Goal: Task Accomplishment & Management: Manage account settings

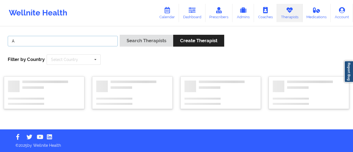
drag, startPoint x: 0, startPoint y: 0, endPoint x: 109, endPoint y: 42, distance: 116.7
click at [109, 42] on input "A" at bounding box center [63, 41] width 110 height 10
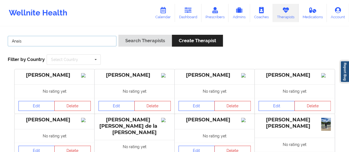
click at [118, 35] on button "Search Therapists" at bounding box center [144, 41] width 53 height 12
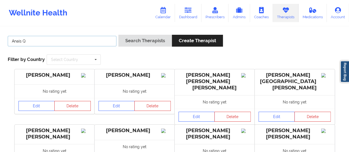
type input "Anais Q"
click at [118, 35] on button "Search Therapists" at bounding box center [144, 41] width 53 height 12
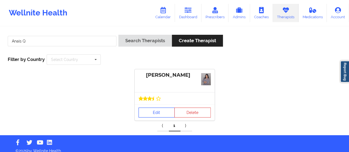
click at [154, 116] on link "Edit" at bounding box center [156, 112] width 36 height 10
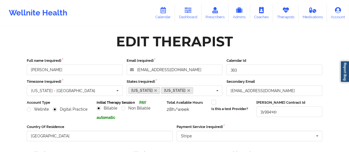
scroll to position [99, 0]
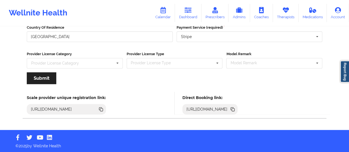
click at [234, 110] on icon at bounding box center [232, 109] width 3 height 3
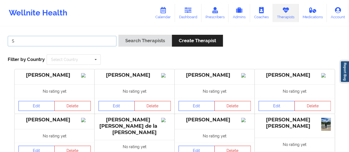
click at [73, 41] on input "S" at bounding box center [62, 41] width 109 height 10
click at [118, 35] on button "Search Therapists" at bounding box center [144, 41] width 53 height 12
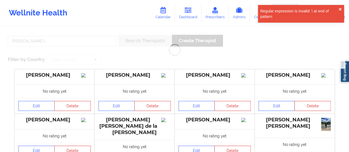
click at [118, 35] on button "Search Therapists" at bounding box center [144, 41] width 53 height 12
type input "[PERSON_NAME]"
click at [118, 35] on button "Search Therapists" at bounding box center [144, 41] width 53 height 12
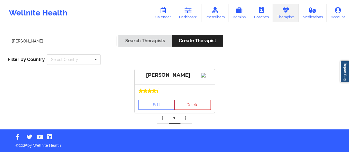
click at [153, 110] on link "Edit" at bounding box center [156, 105] width 36 height 10
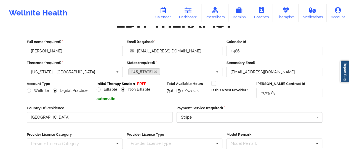
scroll to position [99, 0]
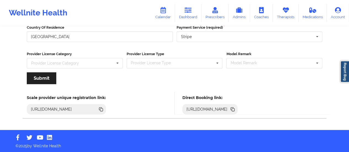
click at [235, 111] on icon at bounding box center [232, 109] width 6 height 6
click at [184, 14] on link "Dashboard" at bounding box center [188, 13] width 26 height 18
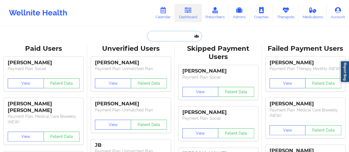
click at [165, 36] on input "text" at bounding box center [174, 36] width 55 height 10
paste input "[EMAIL_ADDRESS][DOMAIN_NAME]"
type input "[EMAIL_ADDRESS][DOMAIN_NAME]"
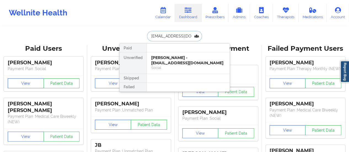
click at [165, 65] on div "Social" at bounding box center [188, 67] width 74 height 5
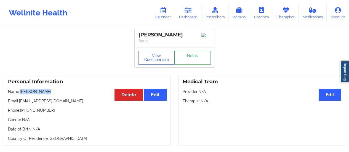
drag, startPoint x: 47, startPoint y: 94, endPoint x: 20, endPoint y: 94, distance: 26.2
click at [20, 94] on p "Name: [PERSON_NAME]" at bounding box center [87, 92] width 158 height 6
copy p "[PERSON_NAME]"
click at [287, 16] on link "Therapists" at bounding box center [286, 13] width 26 height 18
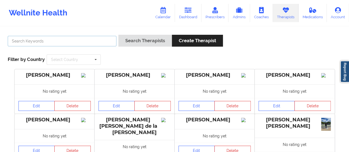
click at [77, 42] on input "text" at bounding box center [62, 41] width 109 height 10
type input "[PERSON_NAME]"
click at [118, 35] on button "Search Therapists" at bounding box center [144, 41] width 53 height 12
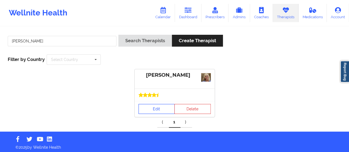
click at [145, 104] on link "Edit" at bounding box center [156, 109] width 36 height 10
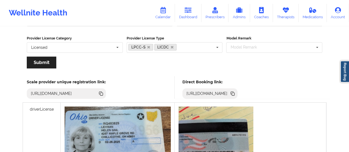
scroll to position [112, 0]
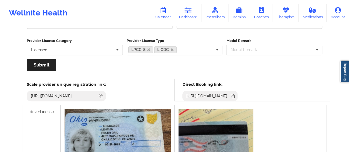
click at [230, 94] on div "[URL][DOMAIN_NAME]" at bounding box center [206, 96] width 45 height 6
click at [233, 95] on icon at bounding box center [232, 95] width 3 height 3
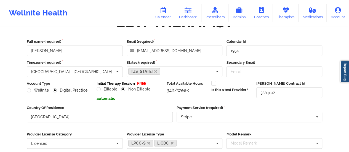
scroll to position [19, 0]
click at [190, 9] on icon at bounding box center [187, 10] width 7 height 6
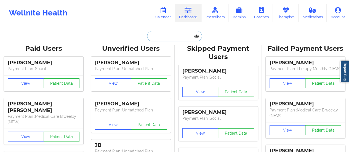
click at [165, 32] on input "text" at bounding box center [174, 36] width 55 height 10
paste input "[EMAIL_ADDRESS][DOMAIN_NAME]"
type input "[EMAIL_ADDRESS][DOMAIN_NAME]"
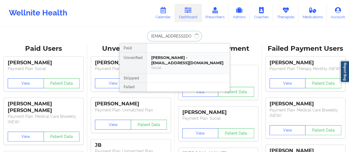
click at [166, 59] on div "[PERSON_NAME] - [EMAIL_ADDRESS][DOMAIN_NAME]" at bounding box center [188, 60] width 74 height 10
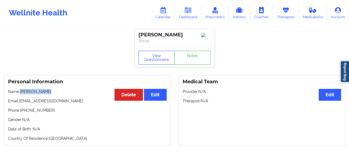
drag, startPoint x: 21, startPoint y: 93, endPoint x: 53, endPoint y: 94, distance: 32.2
click at [53, 94] on p "Name: [PERSON_NAME]" at bounding box center [87, 92] width 158 height 6
copy p "[PERSON_NAME]"
click at [166, 7] on icon at bounding box center [162, 10] width 7 height 6
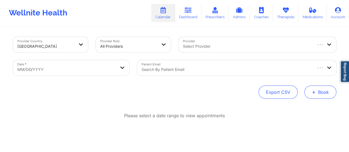
click at [312, 90] on span "+" at bounding box center [313, 91] width 4 height 3
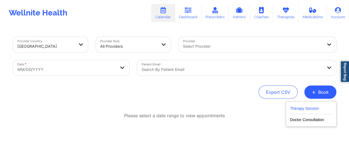
click at [291, 107] on button "Therapy Session" at bounding box center [311, 109] width 42 height 9
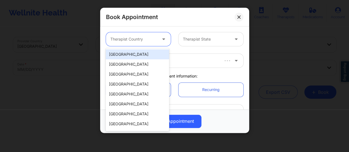
click at [158, 41] on div at bounding box center [163, 39] width 13 height 14
click at [146, 54] on div "[GEOGRAPHIC_DATA]" at bounding box center [137, 54] width 63 height 10
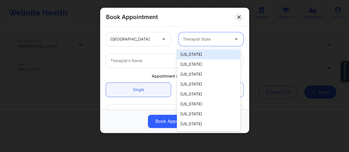
click at [203, 35] on div "Therapist State" at bounding box center [204, 39] width 52 height 14
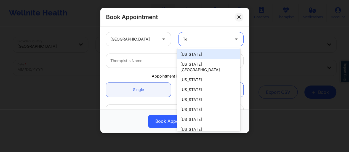
type input "Tex"
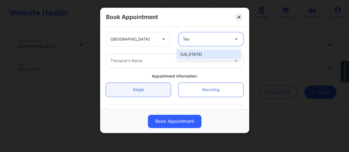
click at [201, 52] on div "[US_STATE]" at bounding box center [208, 54] width 63 height 10
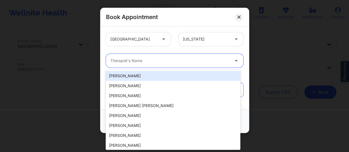
click at [166, 63] on div at bounding box center [169, 60] width 119 height 7
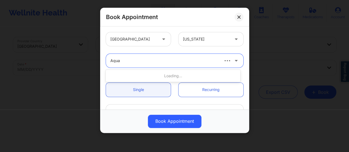
type input "Aquar"
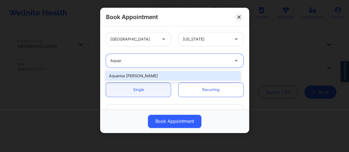
click at [174, 72] on div "Aquarius [PERSON_NAME]" at bounding box center [173, 76] width 134 height 10
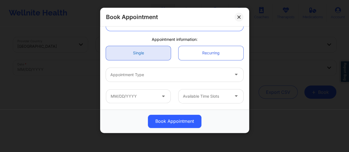
scroll to position [42, 0]
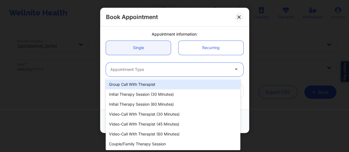
drag, startPoint x: 159, startPoint y: 74, endPoint x: 148, endPoint y: 95, distance: 23.4
click at [148, 95] on body "Wellnite Health Calendar Dashboard Prescribers Admins Coaches Therapists Medica…" at bounding box center [174, 76] width 349 height 152
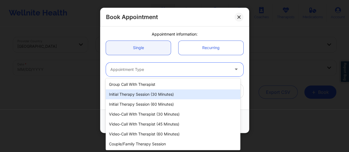
click at [148, 95] on div "Initial Therapy Session (30 minutes)" at bounding box center [173, 94] width 134 height 10
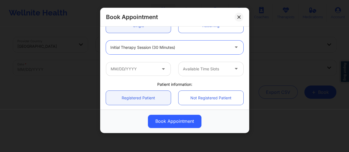
scroll to position [69, 0]
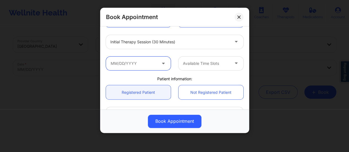
click at [136, 62] on input "text" at bounding box center [138, 63] width 65 height 14
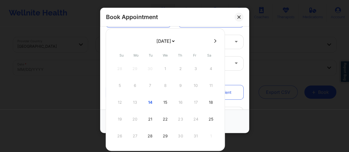
click at [179, 100] on div "12 13 14 15 16 17 18" at bounding box center [165, 102] width 105 height 15
click at [214, 42] on icon at bounding box center [215, 41] width 2 height 4
select select "2025-10"
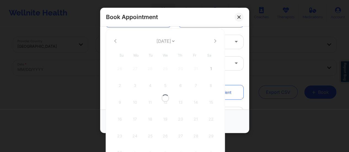
select select "2025-10"
click at [117, 42] on button at bounding box center [115, 41] width 6 height 5
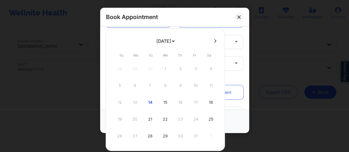
click at [178, 103] on div "12 13 14 15 16 17 18" at bounding box center [165, 102] width 105 height 15
click at [178, 102] on div "12 13 14 15 16 17 18" at bounding box center [165, 102] width 105 height 15
click at [221, 30] on div "[DATE] [DATE] [DATE] [DATE] [DATE] [DATE] [DATE] [DATE] [DATE] [DATE] [DATE] [D…" at bounding box center [165, 89] width 119 height 122
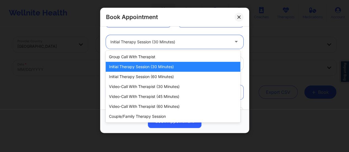
click at [230, 38] on div at bounding box center [236, 42] width 13 height 14
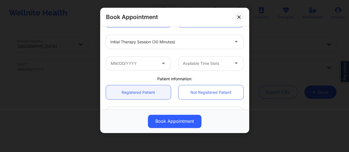
click at [196, 29] on div "Single Recurring" at bounding box center [174, 20] width 145 height 22
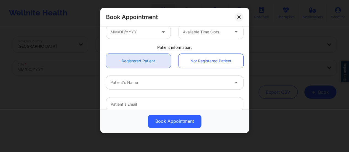
scroll to position [0, 0]
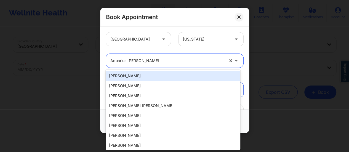
click at [167, 62] on div at bounding box center [167, 60] width 114 height 7
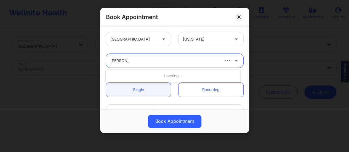
type input "[PERSON_NAME]"
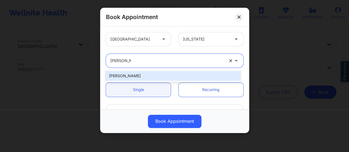
click at [177, 72] on div "[PERSON_NAME]" at bounding box center [173, 76] width 134 height 10
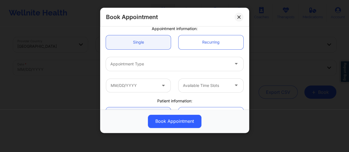
scroll to position [51, 0]
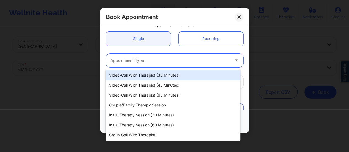
click at [147, 54] on div "Appointment Type" at bounding box center [168, 60] width 124 height 14
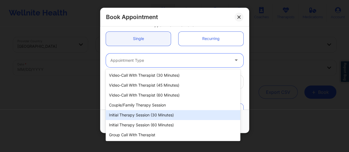
click at [147, 111] on div "Initial Therapy Session (30 minutes)" at bounding box center [173, 115] width 134 height 10
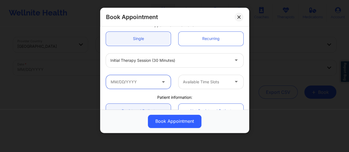
click at [161, 77] on input "text" at bounding box center [138, 82] width 65 height 14
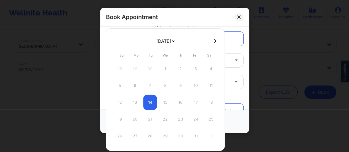
click at [214, 42] on icon at bounding box center [215, 41] width 2 height 4
select select "2025-10"
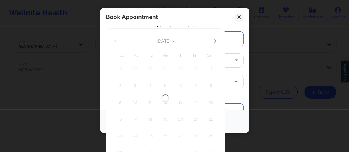
select select "2025-10"
click at [116, 41] on button at bounding box center [115, 41] width 6 height 5
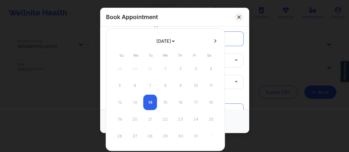
click at [181, 101] on div "12 13 14 15 16 17 18" at bounding box center [165, 102] width 105 height 15
click at [240, 21] on button at bounding box center [238, 17] width 9 height 9
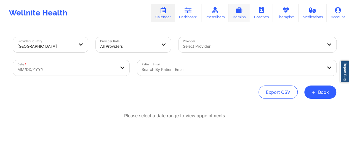
click at [240, 21] on link "Admins" at bounding box center [238, 13] width 21 height 18
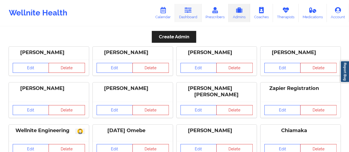
click at [187, 16] on link "Dashboard" at bounding box center [188, 13] width 26 height 18
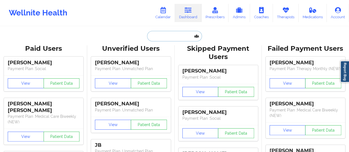
click at [168, 34] on input "text" at bounding box center [174, 36] width 55 height 10
paste input "[EMAIL_ADDRESS][DOMAIN_NAME]"
type input "[EMAIL_ADDRESS][DOMAIN_NAME]"
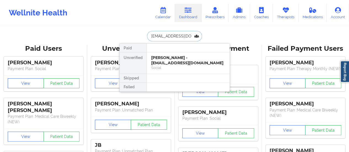
click at [177, 57] on div "[PERSON_NAME] - [EMAIL_ADDRESS][DOMAIN_NAME]" at bounding box center [188, 60] width 74 height 10
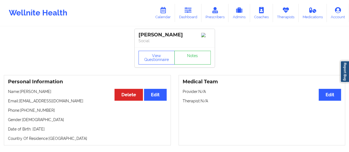
drag, startPoint x: 64, startPoint y: 91, endPoint x: 21, endPoint y: 93, distance: 42.5
click at [21, 93] on p "Name: [PERSON_NAME]" at bounding box center [87, 92] width 158 height 6
copy p "[PERSON_NAME]"
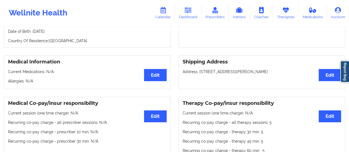
scroll to position [92, 0]
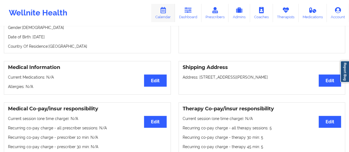
click at [168, 18] on link "Calendar" at bounding box center [163, 13] width 24 height 18
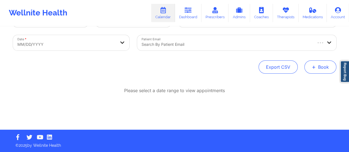
click at [317, 71] on button "+ Book" at bounding box center [320, 66] width 32 height 13
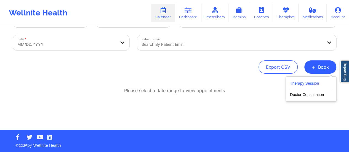
click at [305, 86] on button "Therapy Session" at bounding box center [311, 84] width 42 height 9
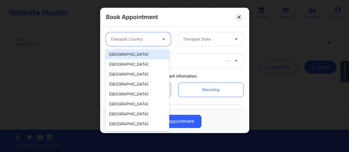
drag, startPoint x: 144, startPoint y: 41, endPoint x: 146, endPoint y: 50, distance: 9.6
click at [146, 50] on body "Wellnite Health Calendar Dashboard Prescribers Admins Coaches Therapists Medica…" at bounding box center [174, 51] width 349 height 152
click at [146, 50] on div "[GEOGRAPHIC_DATA]" at bounding box center [137, 54] width 63 height 10
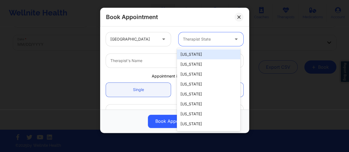
click at [206, 34] on div "Therapist State" at bounding box center [204, 39] width 52 height 14
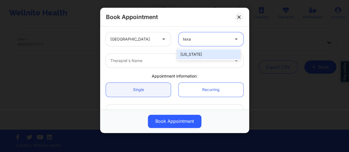
type input "[US_STATE]"
click at [198, 56] on div "[US_STATE]" at bounding box center [208, 54] width 63 height 10
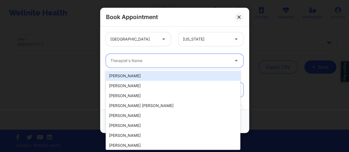
click at [180, 58] on div at bounding box center [169, 60] width 119 height 7
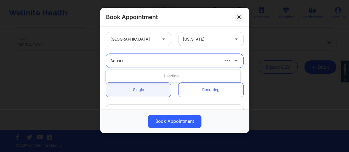
type input "Aquarius"
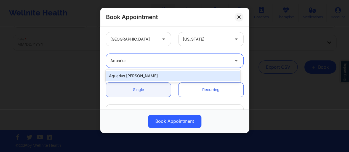
click at [173, 74] on div "Aquarius [PERSON_NAME]" at bounding box center [173, 76] width 134 height 10
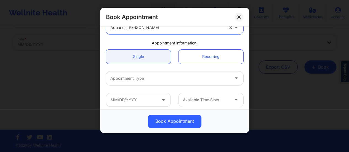
scroll to position [35, 0]
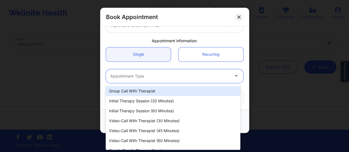
click at [155, 77] on div at bounding box center [169, 76] width 119 height 7
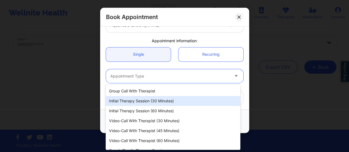
click at [157, 102] on div "Initial Therapy Session (30 minutes)" at bounding box center [173, 101] width 134 height 10
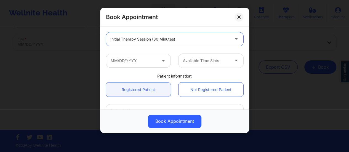
scroll to position [74, 0]
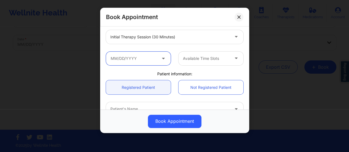
click at [147, 59] on input "text" at bounding box center [138, 59] width 65 height 14
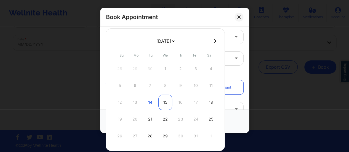
click at [165, 106] on div "15" at bounding box center [165, 102] width 14 height 15
type input "[DATE]"
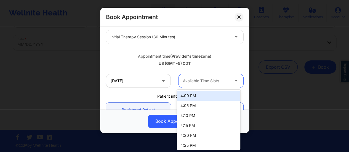
click at [204, 83] on div at bounding box center [206, 80] width 47 height 7
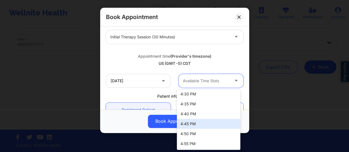
scroll to position [55, 0]
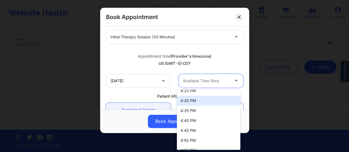
click at [190, 99] on div "4:30 PM" at bounding box center [208, 101] width 63 height 10
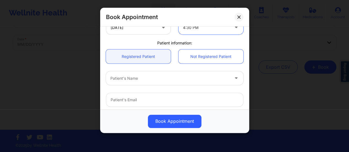
scroll to position [128, 0]
click at [241, 14] on button at bounding box center [238, 17] width 9 height 9
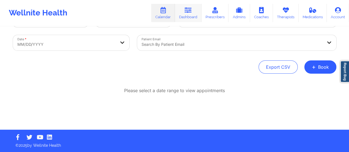
click at [193, 17] on link "Dashboard" at bounding box center [188, 13] width 26 height 18
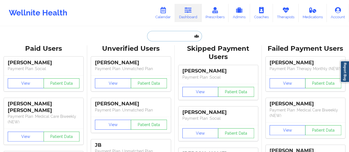
click at [184, 38] on input "text" at bounding box center [174, 36] width 55 height 10
paste input "[EMAIL_ADDRESS][DOMAIN_NAME]"
type input "[EMAIL_ADDRESS][DOMAIN_NAME]"
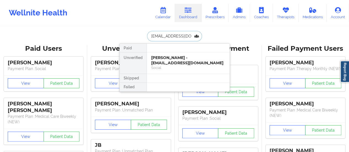
scroll to position [0, 10]
click at [166, 61] on div "Blessing McCaulay - [EMAIL_ADDRESS][DOMAIN_NAME]" at bounding box center [188, 60] width 74 height 10
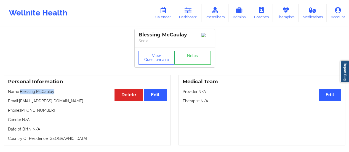
drag, startPoint x: 62, startPoint y: 93, endPoint x: 21, endPoint y: 93, distance: 41.6
click at [21, 93] on p "Name: Blessing McCaulay" at bounding box center [87, 92] width 158 height 6
copy p "Blessing McCaulay"
click at [165, 18] on link "Calendar" at bounding box center [163, 13] width 24 height 18
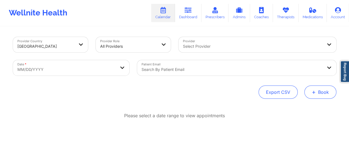
click at [319, 88] on button "+ Book" at bounding box center [320, 91] width 32 height 13
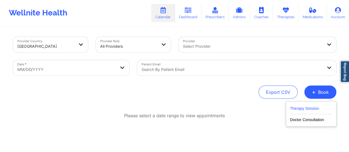
click at [307, 108] on button "Therapy Session" at bounding box center [311, 109] width 42 height 9
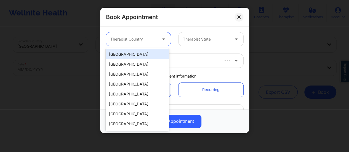
click at [138, 41] on div at bounding box center [133, 39] width 47 height 7
click at [142, 49] on div "[GEOGRAPHIC_DATA]" at bounding box center [137, 54] width 63 height 10
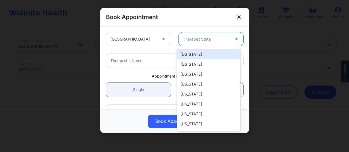
click at [187, 39] on div at bounding box center [206, 39] width 47 height 7
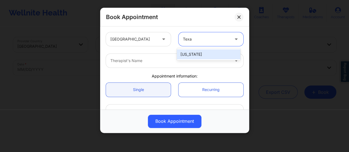
type input "[US_STATE]"
click at [190, 54] on div "[US_STATE]" at bounding box center [208, 54] width 63 height 10
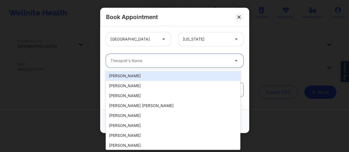
click at [170, 64] on div at bounding box center [169, 60] width 119 height 7
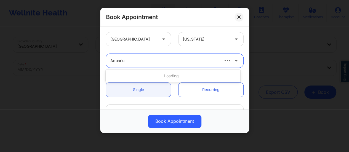
type input "Aquarius"
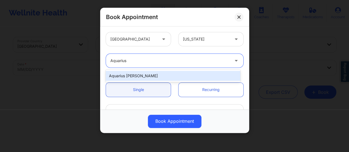
click at [174, 79] on div "Aquarius [PERSON_NAME]" at bounding box center [173, 76] width 134 height 10
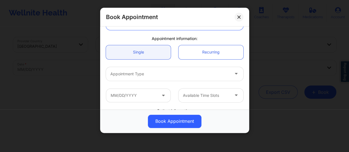
scroll to position [47, 0]
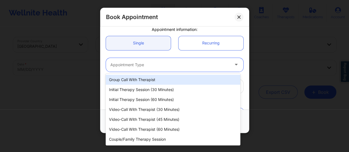
click at [159, 63] on div at bounding box center [169, 64] width 119 height 7
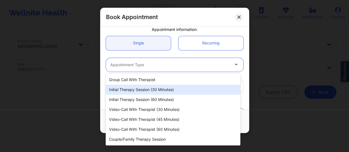
click at [169, 89] on div "Initial Therapy Session (30 minutes)" at bounding box center [173, 90] width 134 height 10
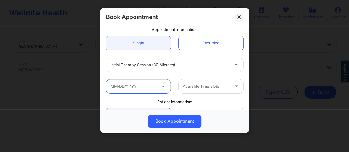
click at [150, 86] on input "text" at bounding box center [138, 86] width 65 height 14
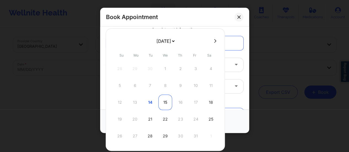
click at [162, 103] on div "15" at bounding box center [165, 102] width 14 height 15
type input "[DATE]"
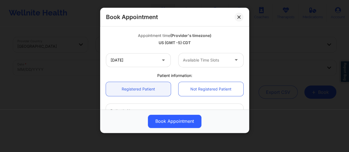
scroll to position [95, 0]
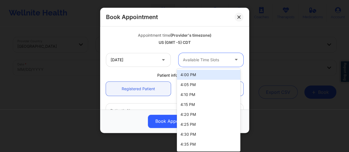
click at [201, 63] on div "Available Time Slots" at bounding box center [204, 60] width 52 height 14
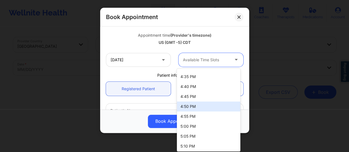
scroll to position [58, 0]
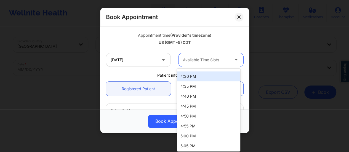
click at [191, 78] on div "4:30 PM" at bounding box center [208, 76] width 63 height 10
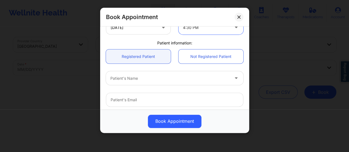
scroll to position [129, 0]
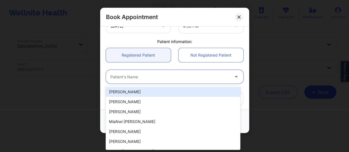
click at [181, 76] on div at bounding box center [169, 77] width 119 height 7
paste input "Blessing McCaulay"
type input "Blessing McCaulay"
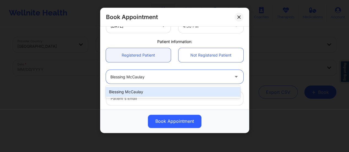
click at [148, 92] on div "Blessing McCaulay" at bounding box center [173, 92] width 134 height 10
type input "[EMAIL_ADDRESS][DOMAIN_NAME]"
type input "[PHONE_NUMBER]"
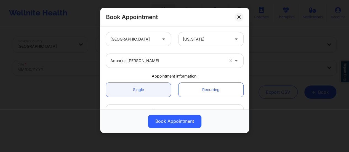
scroll to position [203, 0]
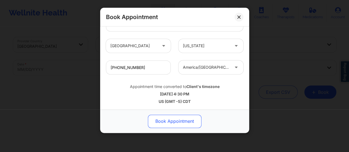
click at [181, 119] on button "Book Appointment" at bounding box center [174, 121] width 53 height 13
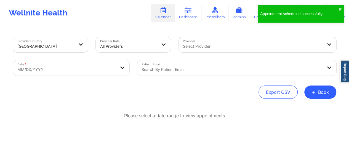
click at [341, 10] on div "Appointment scheduled successfully ✖︎" at bounding box center [301, 14] width 86 height 18
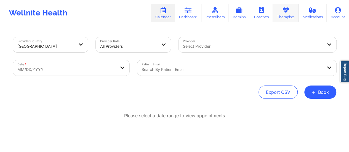
click at [287, 14] on link "Therapists" at bounding box center [286, 13] width 26 height 18
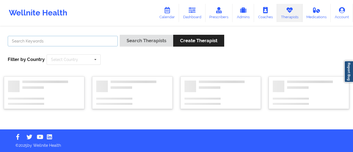
click at [98, 42] on input "text" at bounding box center [63, 41] width 110 height 10
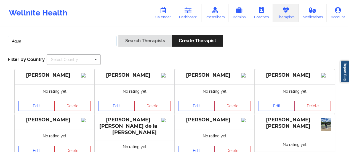
type input "aquarius [PERSON_NAME]"
click at [118, 35] on button "Search Therapists" at bounding box center [144, 41] width 53 height 12
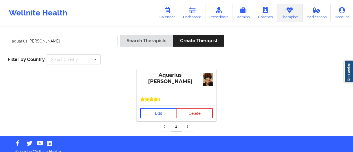
click at [155, 108] on link "Edit" at bounding box center [158, 113] width 36 height 10
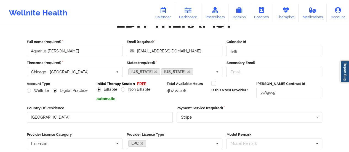
scroll to position [126, 0]
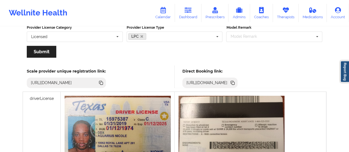
click at [234, 82] on icon at bounding box center [232, 83] width 3 height 3
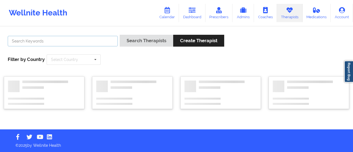
click at [91, 40] on input "text" at bounding box center [63, 41] width 110 height 10
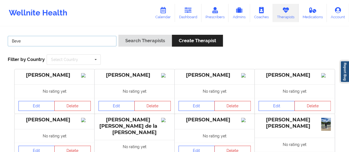
type input "[PERSON_NAME]"
click at [118, 35] on button "Search Therapists" at bounding box center [144, 41] width 53 height 12
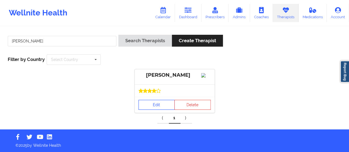
click at [147, 110] on link "Edit" at bounding box center [156, 105] width 36 height 10
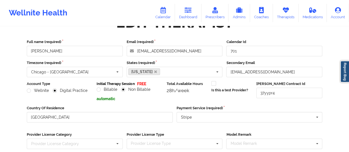
scroll to position [99, 0]
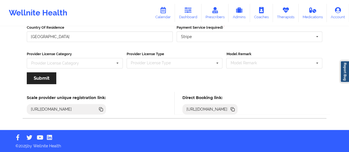
click at [234, 108] on icon at bounding box center [232, 109] width 3 height 3
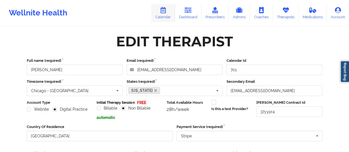
click at [165, 15] on link "Calendar" at bounding box center [163, 13] width 24 height 18
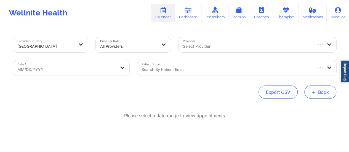
click at [329, 89] on button "+ Book" at bounding box center [320, 91] width 32 height 13
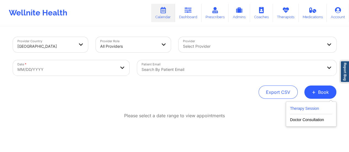
click at [295, 110] on button "Therapy Session" at bounding box center [311, 109] width 42 height 9
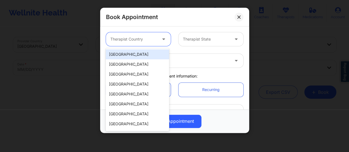
click at [153, 41] on div at bounding box center [133, 39] width 47 height 7
click at [142, 57] on div "[GEOGRAPHIC_DATA]" at bounding box center [137, 54] width 63 height 10
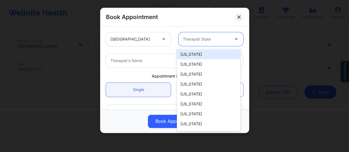
click at [203, 43] on div "Therapist State" at bounding box center [204, 39] width 52 height 14
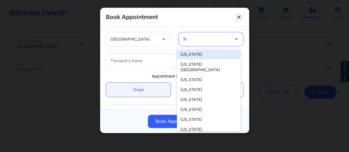
type input "Tex"
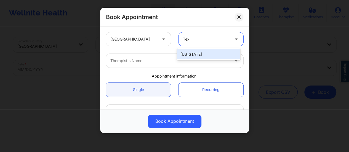
click at [194, 55] on div "[US_STATE]" at bounding box center [208, 54] width 63 height 10
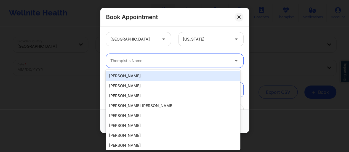
click at [176, 63] on div at bounding box center [169, 60] width 119 height 7
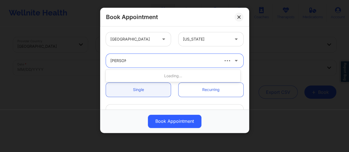
type input "[PERSON_NAME]"
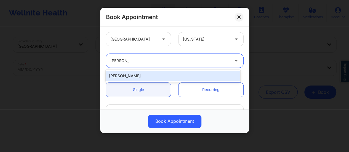
click at [172, 74] on div "[PERSON_NAME]" at bounding box center [173, 76] width 134 height 10
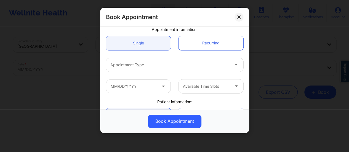
scroll to position [55, 0]
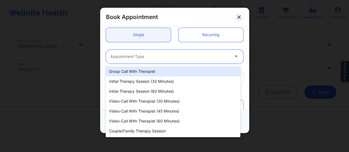
click at [153, 58] on div at bounding box center [169, 56] width 119 height 7
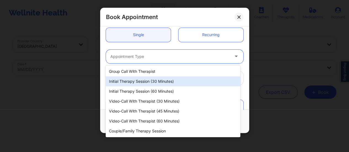
click at [158, 81] on div "Initial Therapy Session (30 minutes)" at bounding box center [173, 81] width 134 height 10
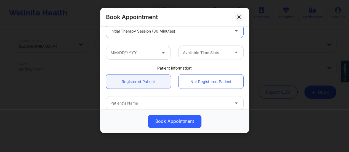
scroll to position [81, 0]
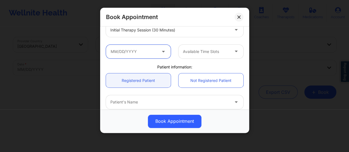
click at [149, 57] on input "text" at bounding box center [138, 52] width 65 height 14
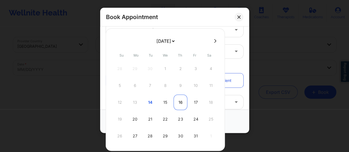
click at [184, 103] on div "16" at bounding box center [180, 102] width 14 height 15
type input "[DATE]"
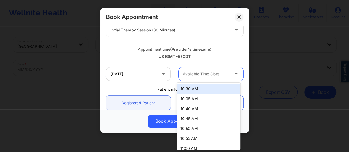
click at [210, 75] on div at bounding box center [206, 74] width 47 height 7
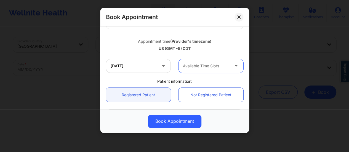
scroll to position [90, 0]
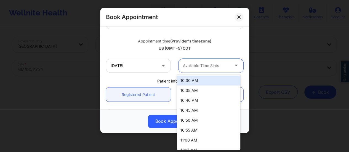
click at [210, 62] on div at bounding box center [206, 65] width 47 height 7
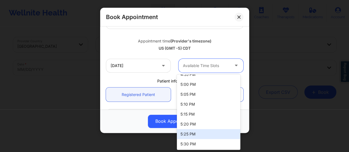
scroll to position [770, 0]
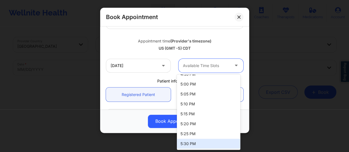
click at [204, 139] on div "5:30 PM" at bounding box center [208, 144] width 63 height 10
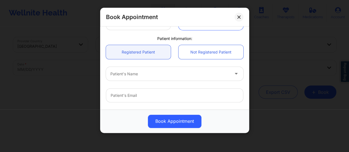
scroll to position [132, 0]
click at [188, 54] on link "Not Registered Patient" at bounding box center [210, 52] width 65 height 14
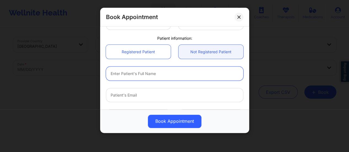
click at [161, 80] on input "text" at bounding box center [174, 73] width 137 height 14
paste input "[PERSON_NAME]"
type input "[PERSON_NAME]"
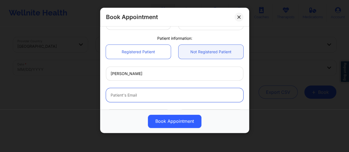
click at [131, 97] on input "Patient Email" at bounding box center [174, 95] width 137 height 14
paste input "[EMAIL_ADDRESS][PERSON_NAME][DOMAIN_NAME]"
type input "[EMAIL_ADDRESS][PERSON_NAME][DOMAIN_NAME]"
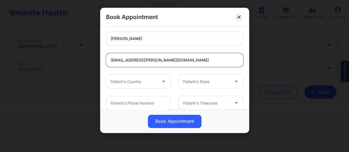
scroll to position [173, 0]
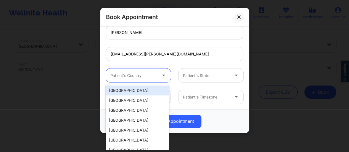
click at [142, 70] on div "Patient's Country" at bounding box center [132, 75] width 52 height 14
click at [130, 95] on div "[GEOGRAPHIC_DATA]" at bounding box center [137, 90] width 63 height 10
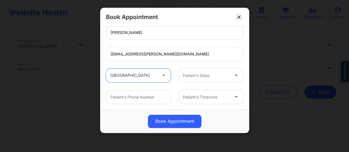
click at [200, 77] on div at bounding box center [206, 75] width 47 height 7
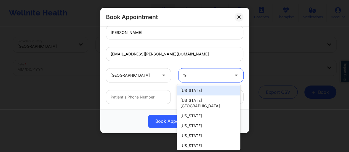
type input "Tex"
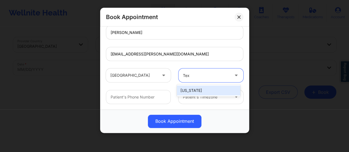
click at [195, 87] on div "[US_STATE]" at bounding box center [208, 90] width 63 height 10
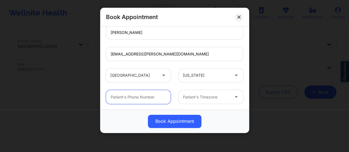
click at [142, 98] on input "text" at bounding box center [138, 97] width 65 height 14
paste input "[PHONE_NUMBER]"
type input "[PHONE_NUMBER]"
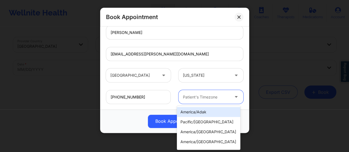
click at [200, 98] on div at bounding box center [206, 97] width 47 height 7
type input "ch"
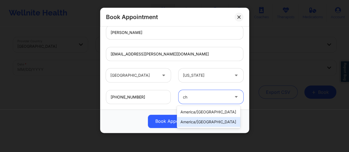
click at [202, 126] on div "america/[GEOGRAPHIC_DATA]" at bounding box center [208, 122] width 63 height 10
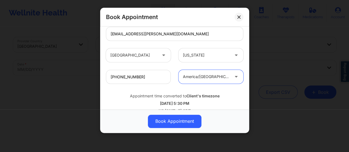
scroll to position [203, 0]
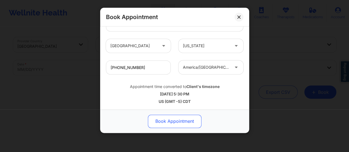
click at [187, 121] on button "Book Appointment" at bounding box center [174, 121] width 53 height 13
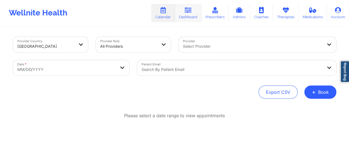
click at [199, 9] on link "Dashboard" at bounding box center [188, 13] width 26 height 18
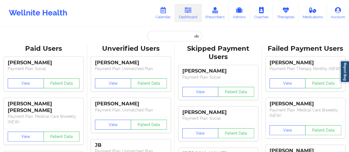
click at [165, 37] on input "text" at bounding box center [174, 36] width 55 height 10
paste input "[EMAIL_ADDRESS][DOMAIN_NAME]"
type input "[EMAIL_ADDRESS][DOMAIN_NAME]"
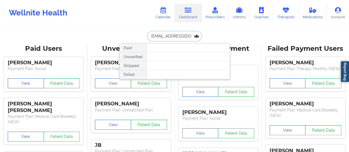
click at [188, 36] on input "[EMAIL_ADDRESS][DOMAIN_NAME]" at bounding box center [174, 36] width 55 height 10
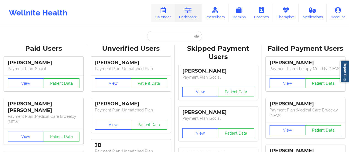
click at [161, 6] on link "Calendar" at bounding box center [163, 13] width 24 height 18
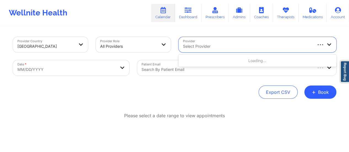
click at [213, 43] on div at bounding box center [247, 46] width 128 height 7
type input "[PERSON_NAME]"
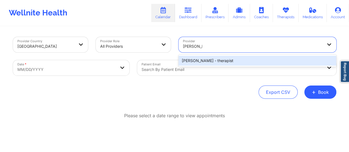
click at [212, 60] on div "[PERSON_NAME] - therapist" at bounding box center [257, 61] width 158 height 10
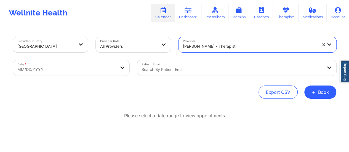
click at [90, 68] on body "Wellnite Health Calendar Dashboard Prescribers Admins Coaches Therapists Medica…" at bounding box center [174, 76] width 349 height 152
select select "2025-8"
select select "2025-9"
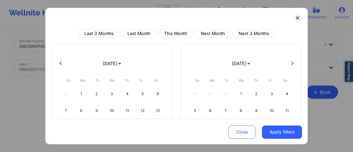
click at [119, 69] on select "[DATE] [DATE] [DATE] [DATE] [DATE] [DATE] [DATE] [DATE] [DATE] [DATE] [DATE] [D…" at bounding box center [112, 63] width 20 height 15
select select "2025-9"
select select "2025-10"
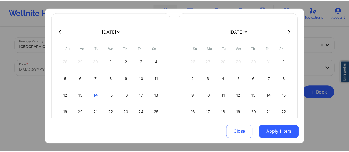
scroll to position [34, 0]
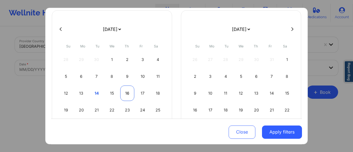
click at [128, 94] on div "16" at bounding box center [127, 92] width 14 height 15
select select "2025-9"
select select "2025-10"
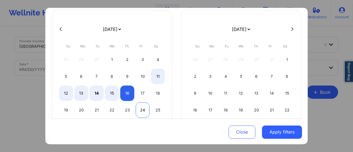
select select "2025-9"
select select "2025-10"
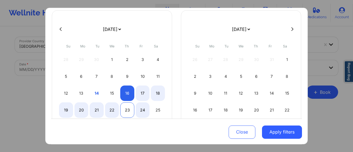
select select "2025-9"
select select "2025-10"
click at [124, 110] on div "23" at bounding box center [127, 109] width 14 height 15
select select "2025-9"
select select "2025-10"
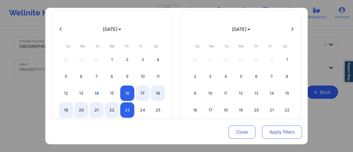
click at [283, 133] on button "Apply filters" at bounding box center [282, 131] width 40 height 13
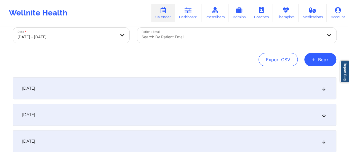
click at [215, 89] on div "[DATE]" at bounding box center [174, 88] width 323 height 22
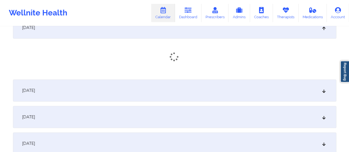
scroll to position [94, 0]
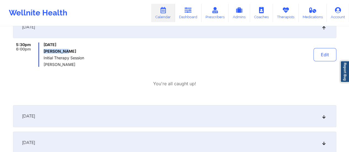
drag, startPoint x: 72, startPoint y: 52, endPoint x: 43, endPoint y: 53, distance: 28.9
click at [43, 53] on div "5:30pm 6:00pm [DATE] [PERSON_NAME] Initial Therapy Session [PERSON_NAME]" at bounding box center [77, 54] width 128 height 24
copy h6 "[PERSON_NAME]"
click at [320, 57] on button "Edit" at bounding box center [324, 54] width 23 height 13
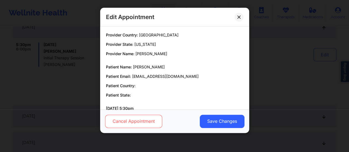
click at [144, 123] on button "Cancel Appointment" at bounding box center [133, 121] width 57 height 13
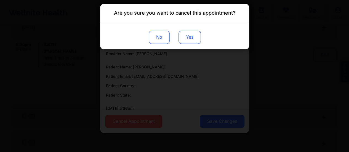
click at [185, 40] on button "Yes" at bounding box center [189, 37] width 22 height 13
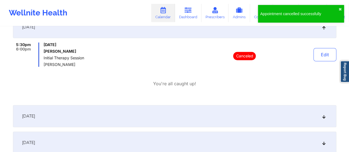
scroll to position [0, 0]
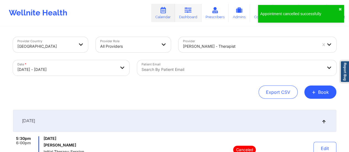
click at [190, 17] on link "Dashboard" at bounding box center [188, 13] width 26 height 18
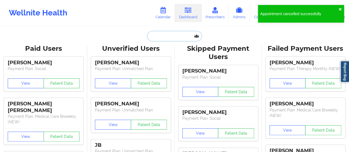
click at [168, 40] on input "text" at bounding box center [174, 36] width 55 height 10
paste input "[PERSON_NAME]"
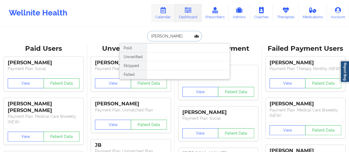
type input "[PERSON_NAME]"
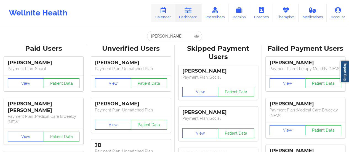
click at [166, 16] on link "Calendar" at bounding box center [163, 13] width 24 height 18
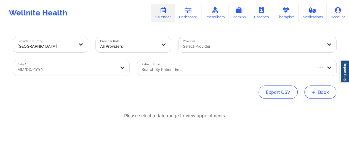
click at [312, 90] on span "+" at bounding box center [313, 91] width 4 height 3
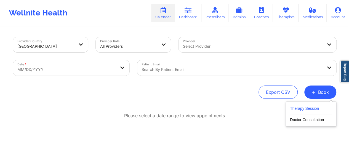
click at [309, 109] on button "Therapy Session" at bounding box center [311, 109] width 42 height 9
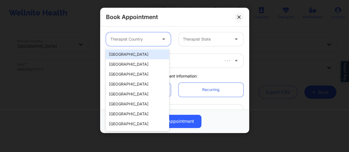
click at [149, 41] on div at bounding box center [133, 39] width 47 height 7
click at [143, 58] on div "[GEOGRAPHIC_DATA]" at bounding box center [137, 54] width 63 height 10
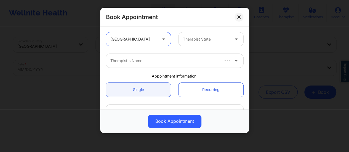
click at [192, 41] on div at bounding box center [206, 39] width 47 height 7
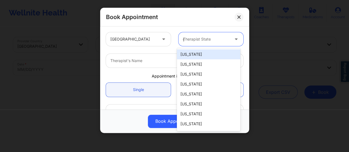
type input "ge"
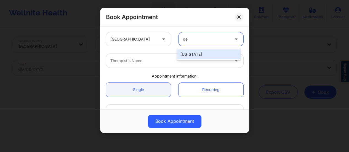
click at [202, 54] on div "[US_STATE]" at bounding box center [208, 54] width 63 height 10
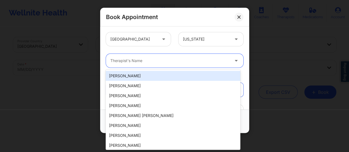
click at [173, 61] on div at bounding box center [169, 60] width 119 height 7
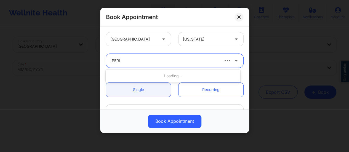
type input "[PERSON_NAME]"
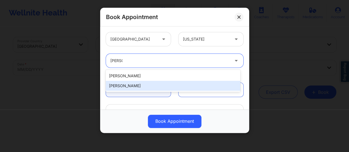
drag, startPoint x: 168, startPoint y: 76, endPoint x: 164, endPoint y: 84, distance: 8.8
click at [164, 84] on div "[PERSON_NAME] [PERSON_NAME]" at bounding box center [173, 81] width 134 height 22
click at [164, 84] on div "[PERSON_NAME]" at bounding box center [173, 86] width 134 height 10
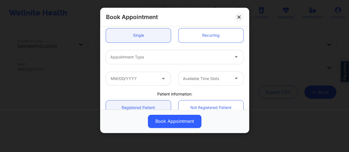
scroll to position [55, 0]
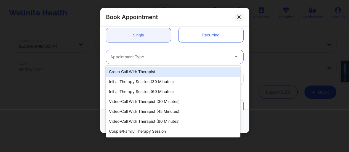
click at [162, 55] on div at bounding box center [169, 56] width 119 height 7
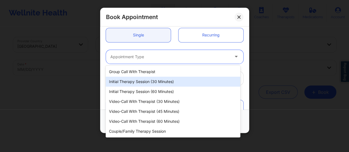
click at [159, 82] on div "Initial Therapy Session (30 minutes)" at bounding box center [173, 82] width 134 height 10
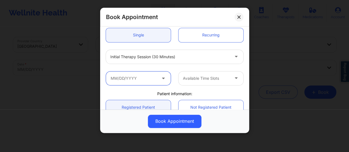
click at [146, 78] on input "text" at bounding box center [138, 78] width 65 height 14
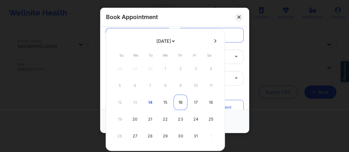
click at [180, 102] on div "16" at bounding box center [180, 102] width 14 height 15
type input "[DATE]"
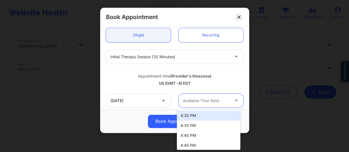
click at [225, 101] on div at bounding box center [206, 100] width 47 height 7
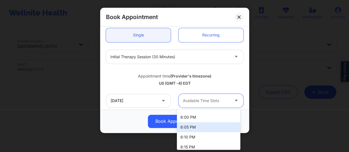
scroll to position [176, 0]
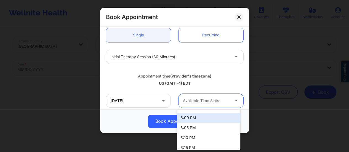
click at [202, 117] on div "6:00 PM" at bounding box center [208, 118] width 63 height 10
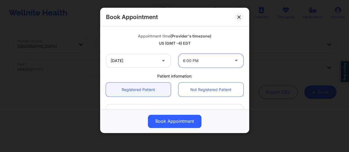
scroll to position [96, 0]
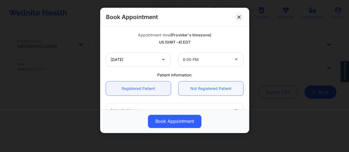
click at [197, 89] on link "Not Registered Patient" at bounding box center [210, 88] width 65 height 14
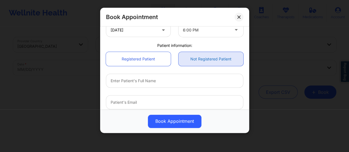
scroll to position [125, 0]
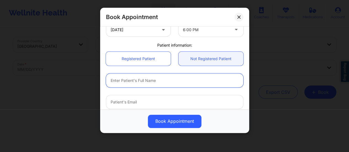
click at [177, 80] on input "text" at bounding box center [174, 80] width 137 height 14
paste input "[PERSON_NAME]"
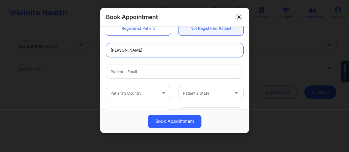
scroll to position [157, 0]
type input "[PERSON_NAME]"
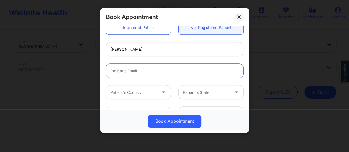
click at [151, 66] on input "Patient Email" at bounding box center [174, 71] width 137 height 14
paste input "[EMAIL_ADDRESS][DOMAIN_NAME]"
type input "[EMAIL_ADDRESS][DOMAIN_NAME]"
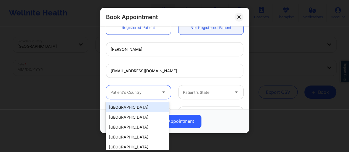
click at [143, 89] on div at bounding box center [133, 92] width 47 height 7
click at [136, 105] on div "[GEOGRAPHIC_DATA]" at bounding box center [137, 107] width 63 height 10
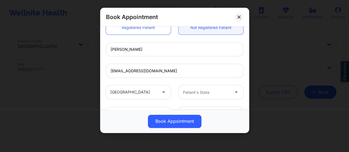
click at [194, 100] on div "United States Patient's State" at bounding box center [174, 91] width 145 height 21
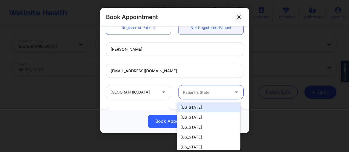
click at [195, 97] on div "Patient's State" at bounding box center [204, 92] width 52 height 14
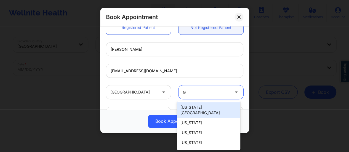
type input "Ge"
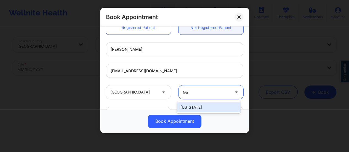
click at [195, 107] on div "[US_STATE]" at bounding box center [208, 107] width 63 height 10
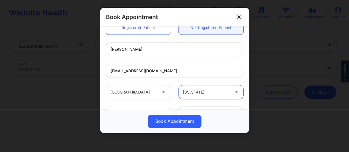
scroll to position [173, 0]
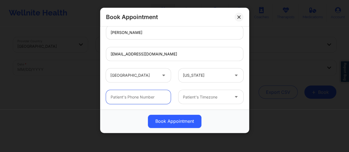
click at [154, 94] on input "text" at bounding box center [138, 97] width 65 height 14
paste input "[PHONE_NUMBER]"
type input "[PHONE_NUMBER]"
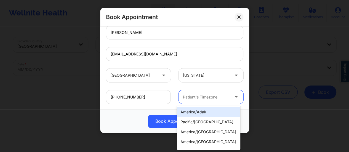
click at [185, 99] on div at bounding box center [206, 97] width 47 height 7
type input "new"
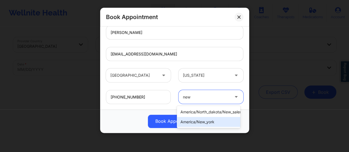
click at [209, 122] on div "america/new_york" at bounding box center [208, 122] width 63 height 10
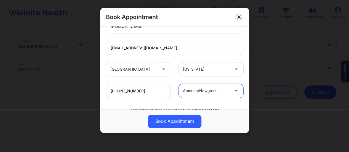
scroll to position [203, 0]
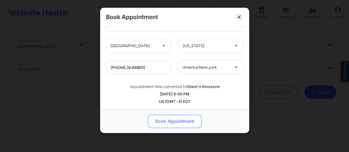
click at [182, 122] on button "Book Appointment" at bounding box center [174, 121] width 53 height 13
